Goal: Task Accomplishment & Management: Complete application form

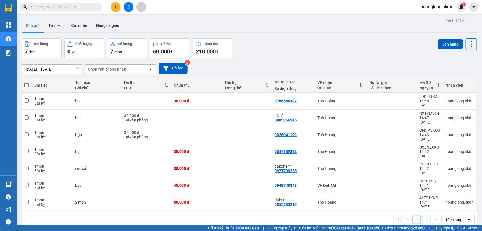
click at [29, 87] on th at bounding box center [27, 85] width 10 height 15
drag, startPoint x: 28, startPoint y: 89, endPoint x: 12, endPoint y: 89, distance: 15.5
click at [28, 88] on label at bounding box center [26, 85] width 4 height 6
click at [27, 82] on input "checkbox" at bounding box center [27, 82] width 0 height 0
checkbox input "true"
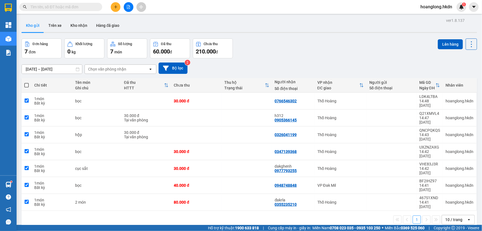
checkbox input "true"
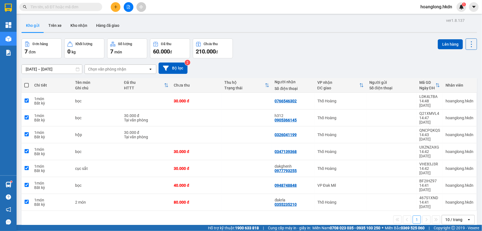
checkbox input "true"
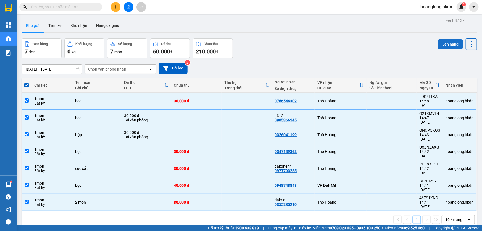
click at [450, 43] on button "Lên hàng" at bounding box center [450, 44] width 25 height 10
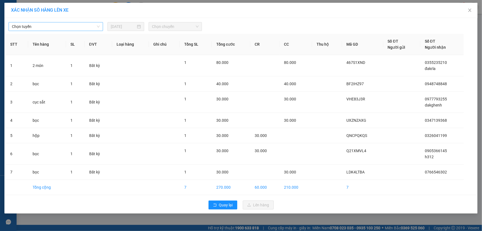
click at [72, 25] on span "Chọn tuyến" at bounding box center [56, 26] width 88 height 8
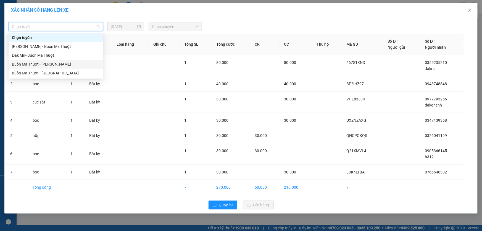
click at [45, 64] on div "Buôn Ma Thuột - [PERSON_NAME]" at bounding box center [56, 64] width 88 height 6
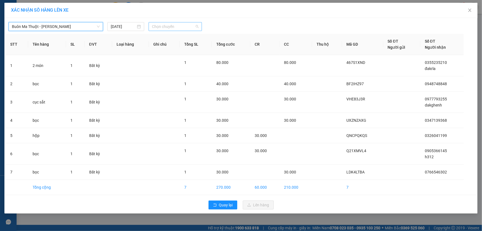
click at [171, 27] on span "Chọn chuyến" at bounding box center [175, 26] width 47 height 8
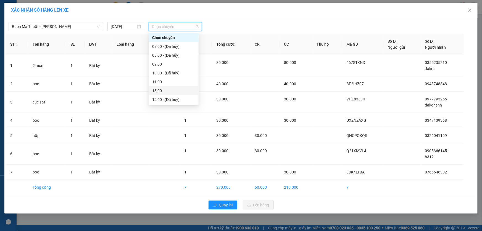
scroll to position [25, 0]
click at [164, 83] on div "15:00" at bounding box center [173, 83] width 43 height 6
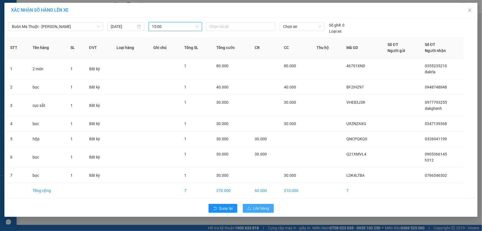
click at [262, 208] on span "Lên hàng" at bounding box center [261, 208] width 16 height 6
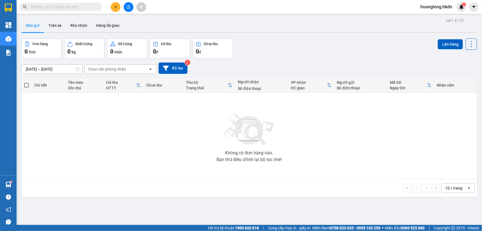
click at [113, 5] on button at bounding box center [116, 7] width 10 height 10
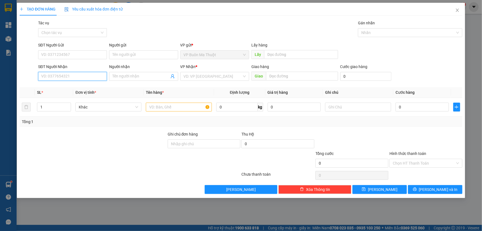
click at [72, 79] on input "SĐT Người Nhận" at bounding box center [72, 76] width 69 height 9
type input "0983746216"
click at [193, 75] on input "search" at bounding box center [213, 76] width 58 height 8
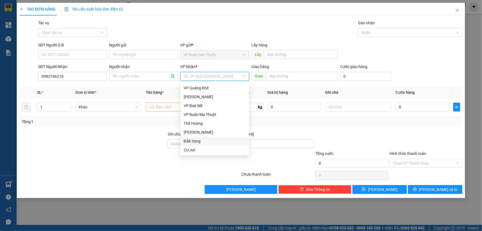
click at [197, 140] on div "Đắk Song" at bounding box center [215, 141] width 62 height 6
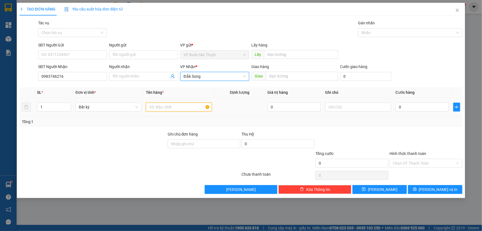
click at [169, 108] on input "text" at bounding box center [179, 106] width 66 height 9
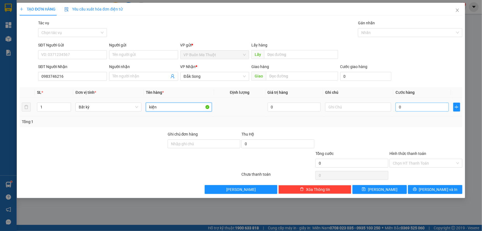
type input "kiện"
click at [402, 105] on input "0" at bounding box center [422, 106] width 53 height 9
type input "4"
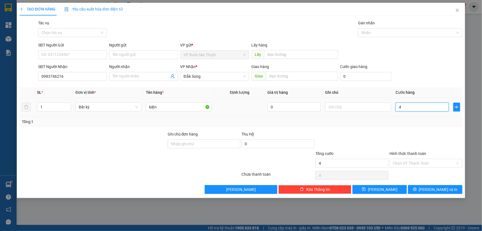
type input "40"
type input "400"
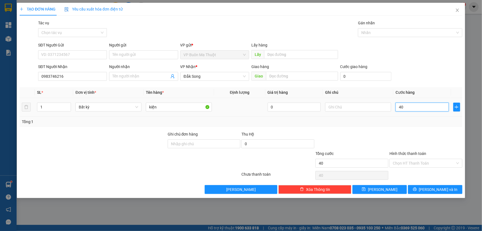
type input "400"
type input "4.000"
type input "40.000"
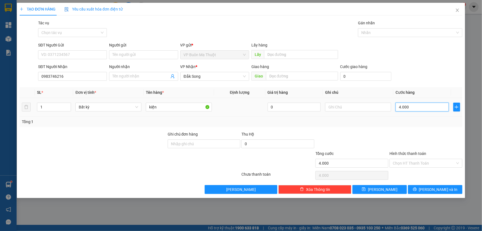
type input "40.000"
click at [382, 190] on span "[PERSON_NAME]" at bounding box center [383, 189] width 30 height 6
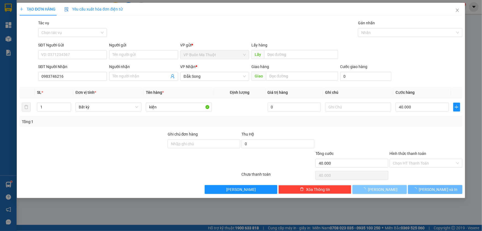
type input "0"
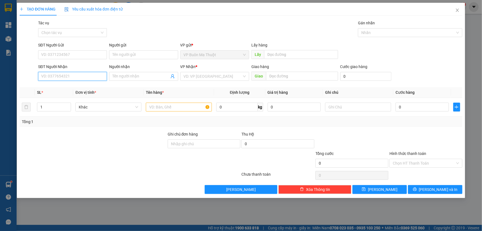
click at [55, 78] on input "SĐT Người Nhận" at bounding box center [72, 76] width 69 height 9
type input "0948481438"
click at [201, 73] on input "search" at bounding box center [213, 76] width 58 height 8
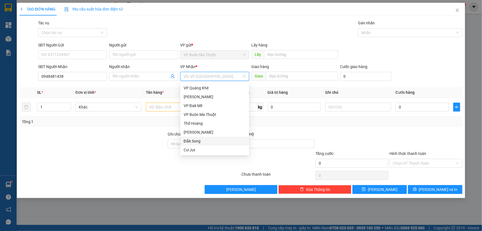
click at [191, 139] on div "Đắk Song" at bounding box center [215, 141] width 62 height 6
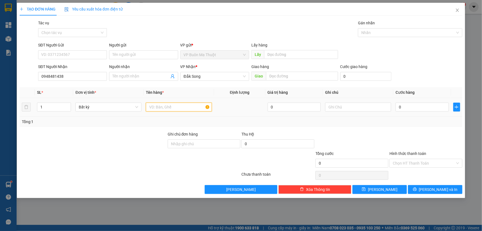
click at [170, 108] on input "text" at bounding box center [179, 106] width 66 height 9
type input "bọc"
click at [443, 108] on input "0" at bounding box center [422, 106] width 53 height 9
type input "3"
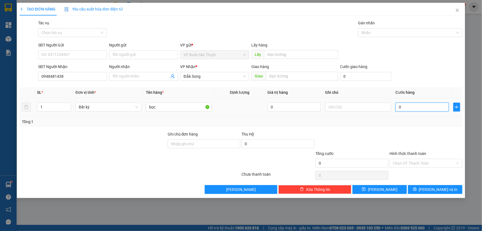
type input "3"
type input "30"
type input "300"
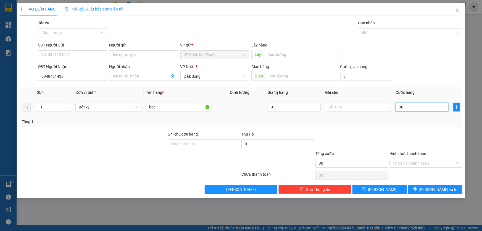
type input "300"
type input "3.000"
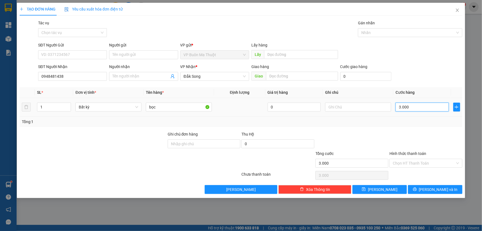
type input "30.000"
click at [383, 188] on span "[PERSON_NAME]" at bounding box center [383, 189] width 30 height 6
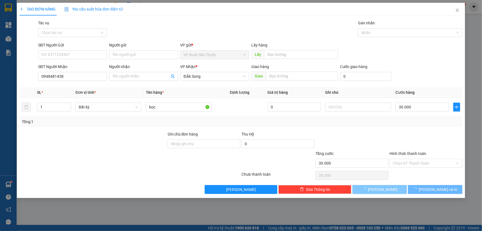
type input "0"
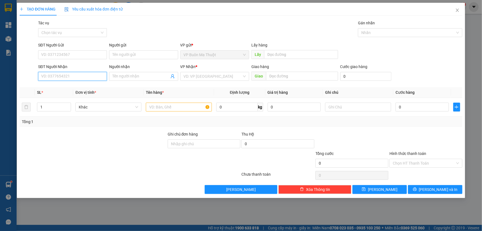
click at [73, 79] on input "SĐT Người Nhận" at bounding box center [72, 76] width 69 height 9
type input "0938939798"
click at [195, 75] on input "search" at bounding box center [213, 76] width 58 height 8
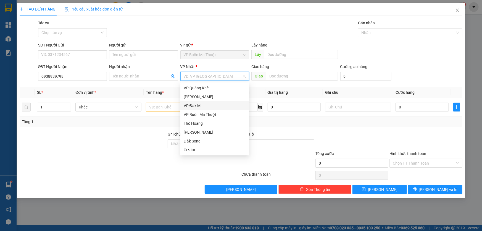
click at [198, 105] on div "VP Đak Mil" at bounding box center [215, 105] width 62 height 6
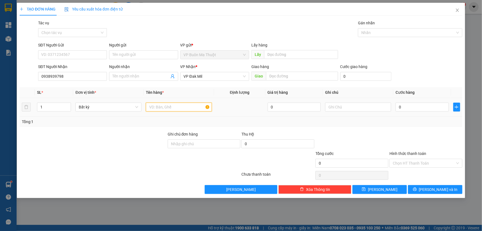
click at [185, 108] on input "text" at bounding box center [179, 106] width 66 height 9
type input "kiện"
click at [442, 103] on input "0" at bounding box center [422, 106] width 53 height 9
type input "4"
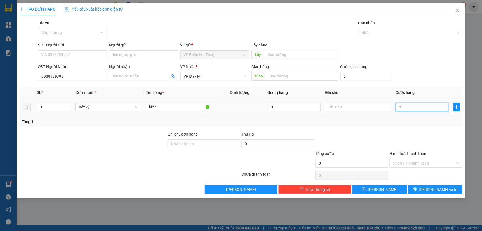
type input "4"
type input "40"
type input "400"
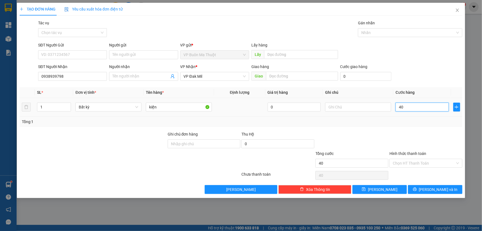
type input "400"
type input "4.000"
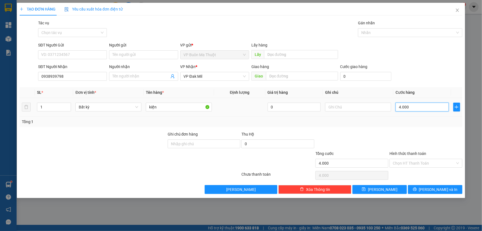
type input "40.000"
click at [366, 188] on icon "save" at bounding box center [364, 189] width 4 height 4
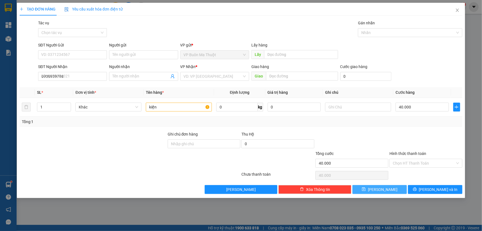
type input "0"
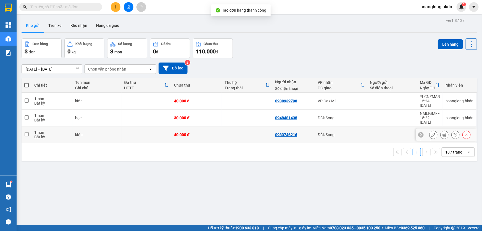
click at [218, 126] on td "40.000 đ" at bounding box center [196, 134] width 51 height 17
checkbox input "true"
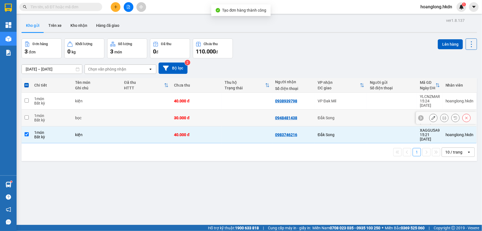
click at [222, 116] on td at bounding box center [247, 117] width 51 height 17
checkbox input "true"
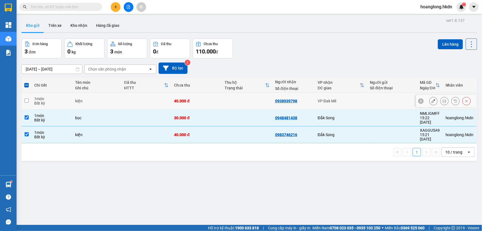
click at [233, 102] on td at bounding box center [247, 101] width 51 height 17
checkbox input "true"
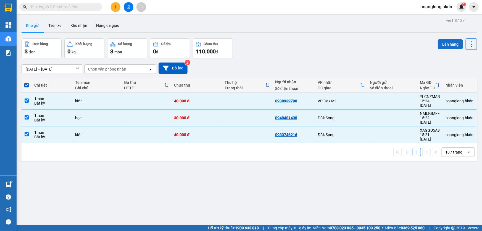
click at [447, 42] on button "Lên hàng" at bounding box center [450, 44] width 25 height 10
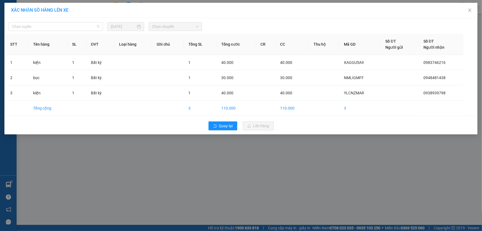
drag, startPoint x: 65, startPoint y: 28, endPoint x: 66, endPoint y: 36, distance: 8.3
click at [66, 28] on span "Chọn tuyến" at bounding box center [56, 26] width 88 height 8
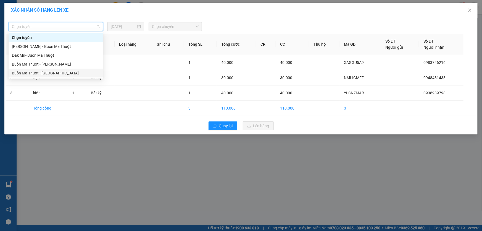
click at [55, 72] on div "Buôn Ma Thuột - [GEOGRAPHIC_DATA]" at bounding box center [56, 73] width 88 height 6
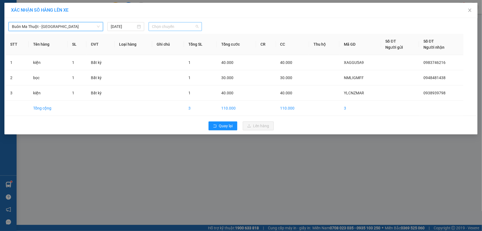
click at [170, 28] on span "Chọn chuyến" at bounding box center [175, 26] width 47 height 8
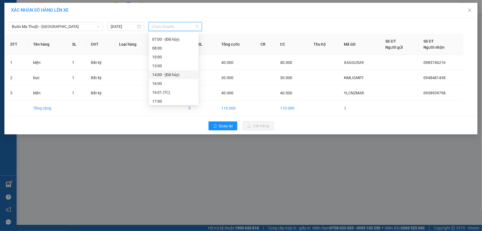
scroll to position [26, 0]
click at [165, 83] on div "16:00" at bounding box center [173, 82] width 43 height 6
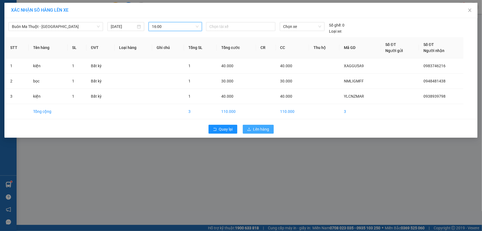
click at [256, 128] on span "Lên hàng" at bounding box center [261, 129] width 16 height 6
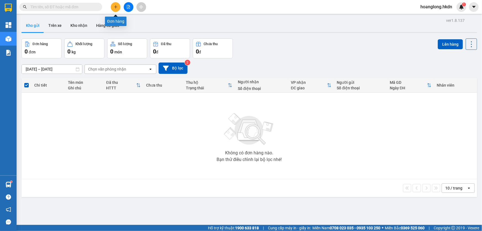
click at [115, 8] on icon "plus" at bounding box center [116, 7] width 4 height 4
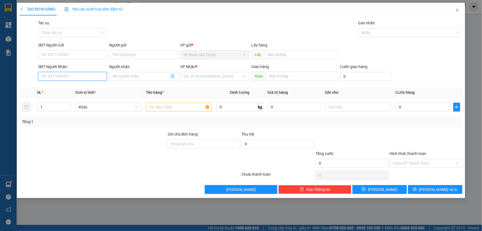
click at [84, 76] on input "SĐT Người Nhận" at bounding box center [72, 76] width 69 height 9
type input "0968944848"
click at [193, 78] on input "search" at bounding box center [213, 76] width 58 height 8
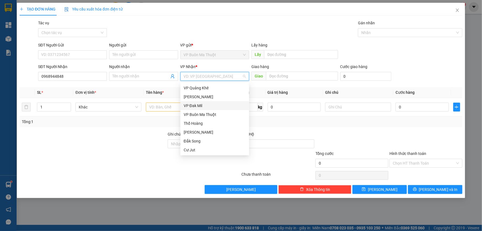
click at [200, 107] on div "VP Đak Mil" at bounding box center [215, 105] width 62 height 6
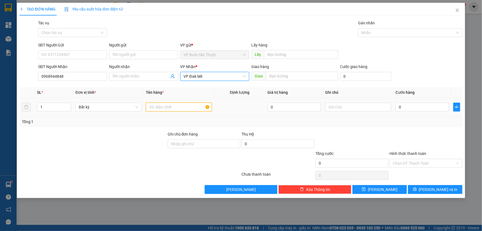
click at [172, 108] on input "text" at bounding box center [179, 106] width 66 height 9
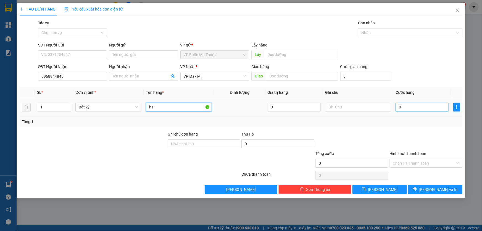
type input "hs"
click at [423, 106] on input "0" at bounding box center [422, 106] width 53 height 9
type input "3"
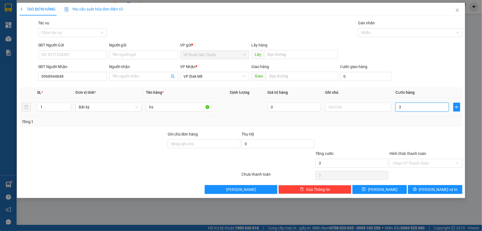
type input "30"
type input "300"
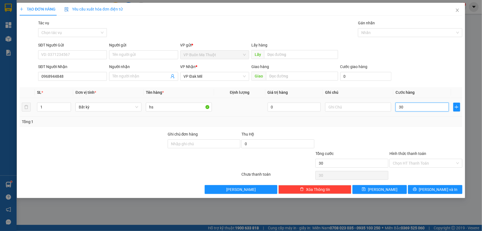
type input "300"
type input "3.000"
type input "30.000"
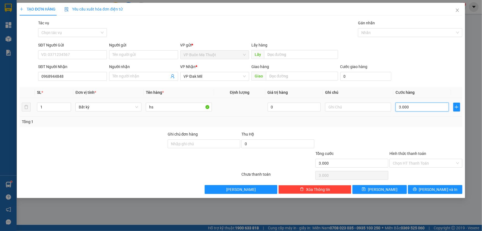
type input "30.000"
click at [261, 145] on input "0" at bounding box center [277, 143] width 73 height 9
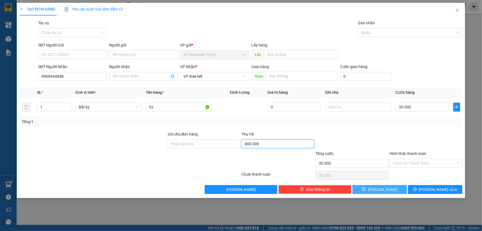
type input "800.000"
click at [365, 188] on button "[PERSON_NAME]" at bounding box center [379, 189] width 54 height 9
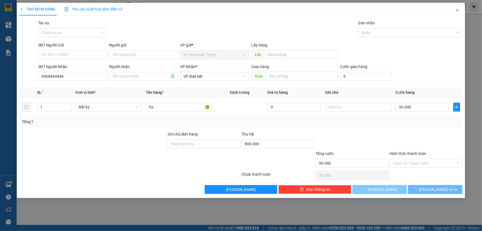
type input "0"
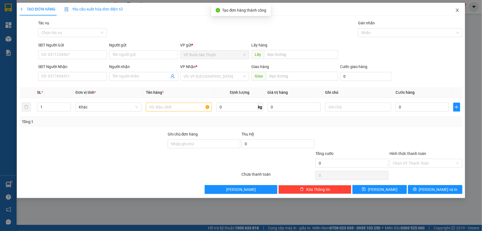
click at [458, 12] on icon "close" at bounding box center [457, 10] width 4 height 4
